Goal: Task Accomplishment & Management: Manage account settings

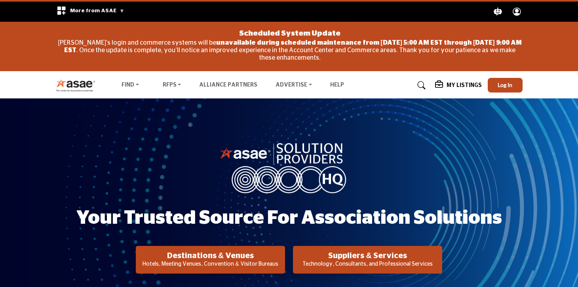
click at [203, 252] on h2 "Destinations & Venues" at bounding box center [210, 255] width 144 height 9
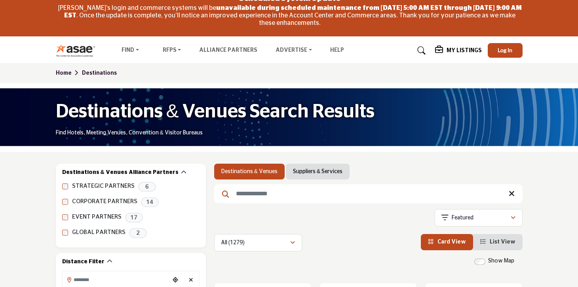
scroll to position [38, 0]
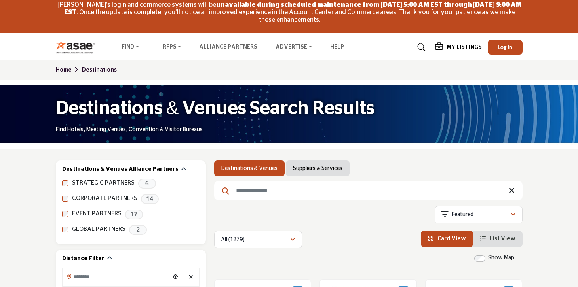
click at [277, 188] on input "Search Keyword" at bounding box center [368, 190] width 308 height 19
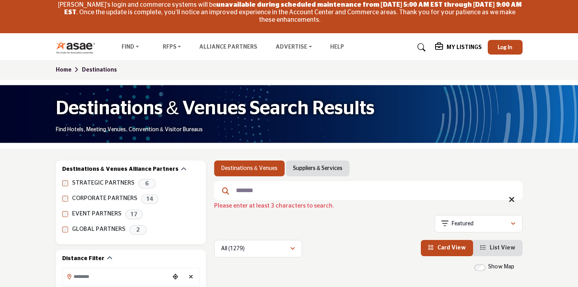
type input "*******"
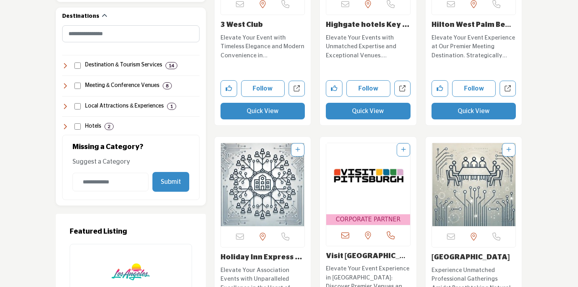
scroll to position [431, 0]
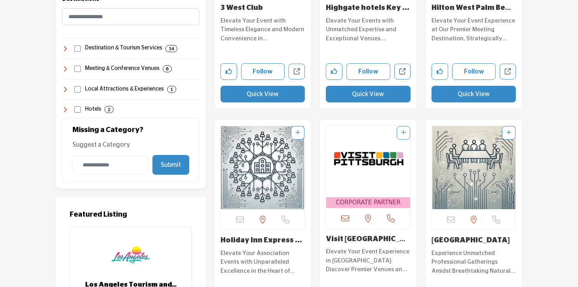
click at [249, 174] on img "Open Listing in new tab" at bounding box center [263, 167] width 84 height 83
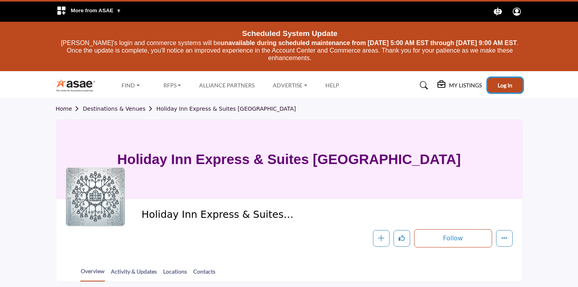
click at [506, 87] on span "Log In" at bounding box center [504, 85] width 15 height 7
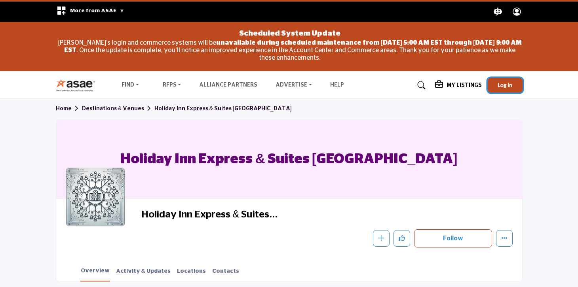
click at [499, 88] on span "Log In" at bounding box center [504, 85] width 15 height 7
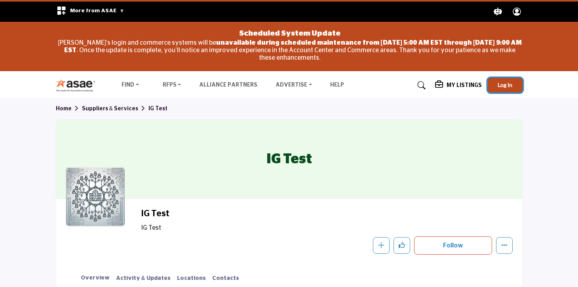
click at [499, 85] on span "Log In" at bounding box center [504, 85] width 15 height 7
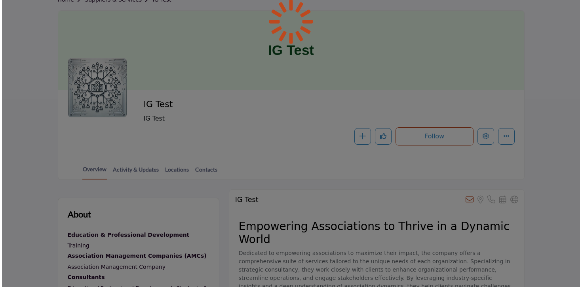
scroll to position [110, 0]
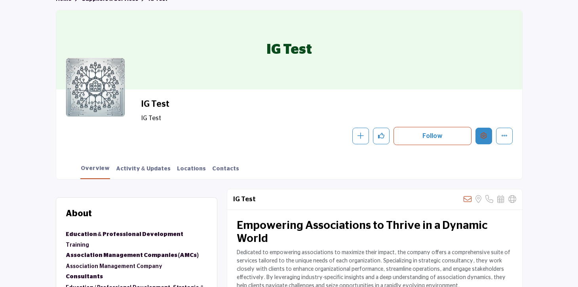
click at [483, 133] on icon "Edit company" at bounding box center [483, 136] width 6 height 6
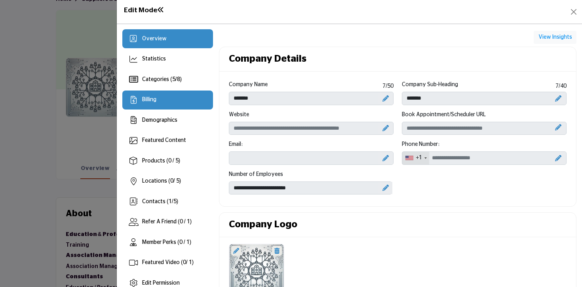
click at [164, 95] on div "Billing" at bounding box center [167, 100] width 91 height 19
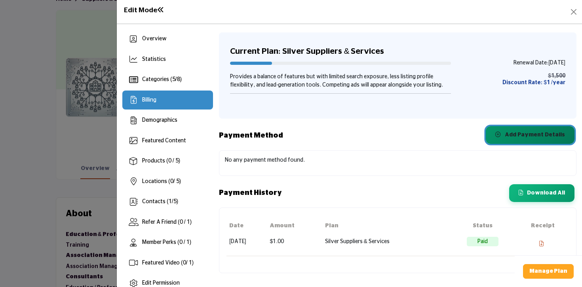
click at [505, 138] on button "Add Payment Details" at bounding box center [529, 135] width 89 height 18
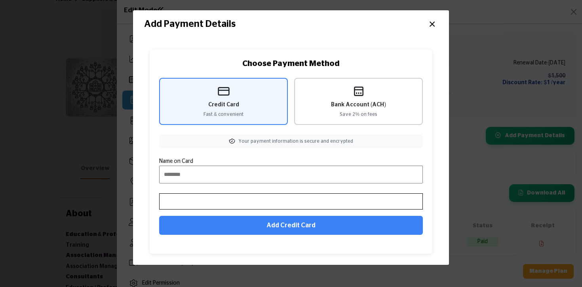
click at [373, 98] on div "Bank Account (ACH) Save 2% on fees" at bounding box center [358, 101] width 129 height 47
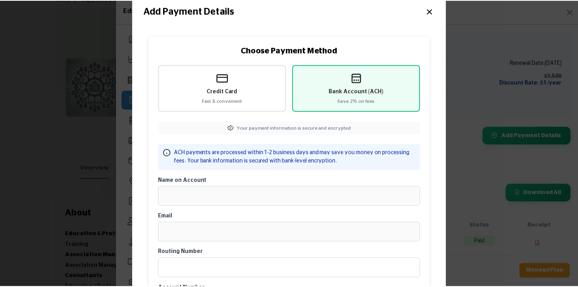
scroll to position [11, 0]
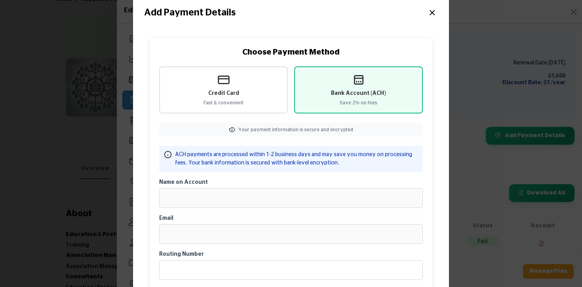
click at [429, 11] on button "×" at bounding box center [431, 11] width 11 height 15
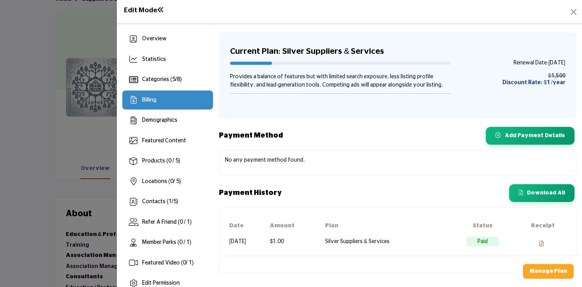
click at [23, 62] on div at bounding box center [291, 143] width 582 height 287
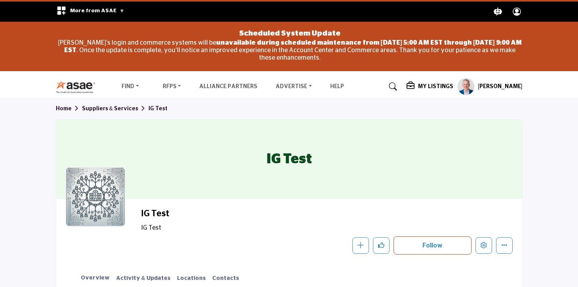
click at [469, 93] on profile-featured-9d57d186-dcdc-4fd1-8698-ebbedcf867ac "Show hide supplier dropdown" at bounding box center [465, 86] width 17 height 17
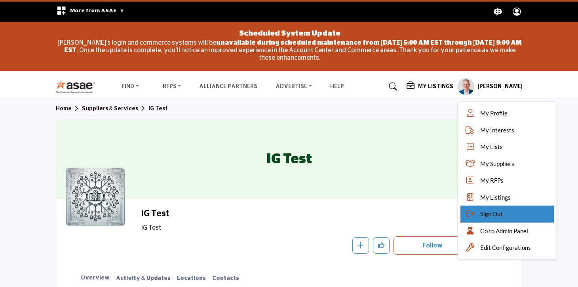
click at [488, 213] on span "Sign Out" at bounding box center [491, 214] width 23 height 9
